Goal: Task Accomplishment & Management: Use online tool/utility

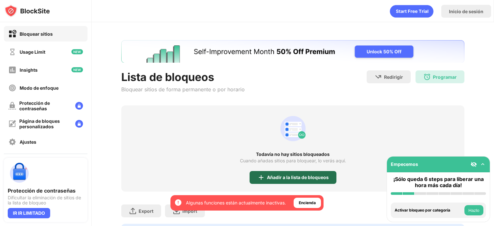
click at [291, 175] on div "Añadir a la lista de bloqueos" at bounding box center [298, 177] width 62 height 5
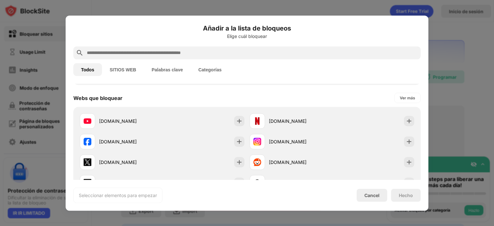
scroll to position [96, 0]
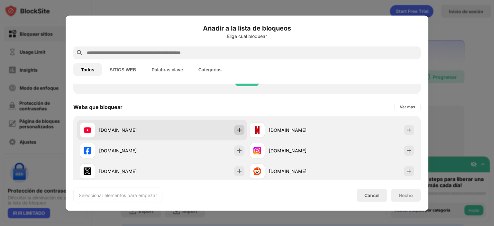
click at [237, 131] on img at bounding box center [239, 130] width 6 height 6
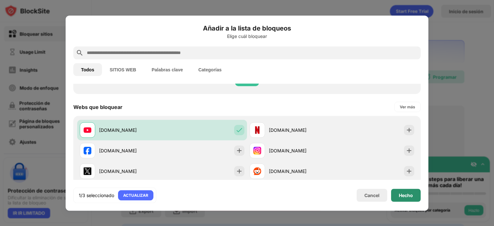
click at [404, 198] on div "Hecho" at bounding box center [406, 195] width 14 height 5
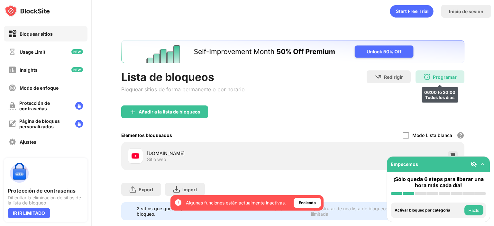
click at [443, 79] on div "Programar" at bounding box center [445, 76] width 24 height 5
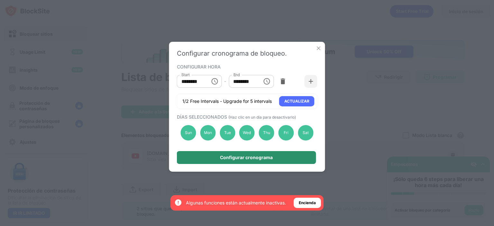
click at [254, 158] on div "Configurar cronograma" at bounding box center [246, 157] width 53 height 5
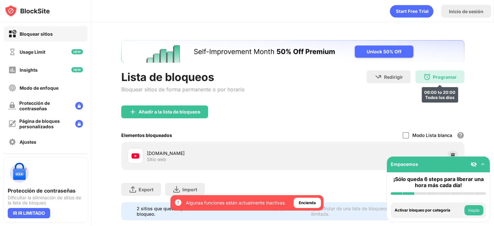
click at [426, 78] on img at bounding box center [427, 77] width 8 height 8
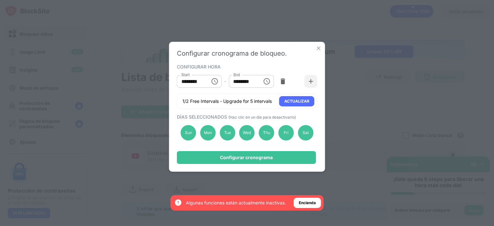
click at [315, 48] on img at bounding box center [318, 48] width 6 height 6
